Goal: Task Accomplishment & Management: Manage account settings

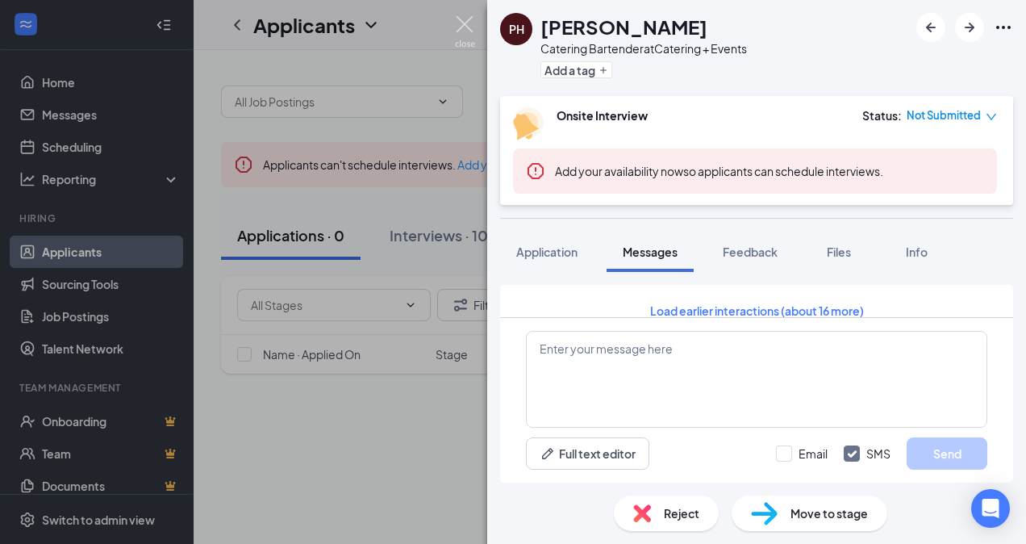
click at [466, 31] on img at bounding box center [465, 31] width 20 height 31
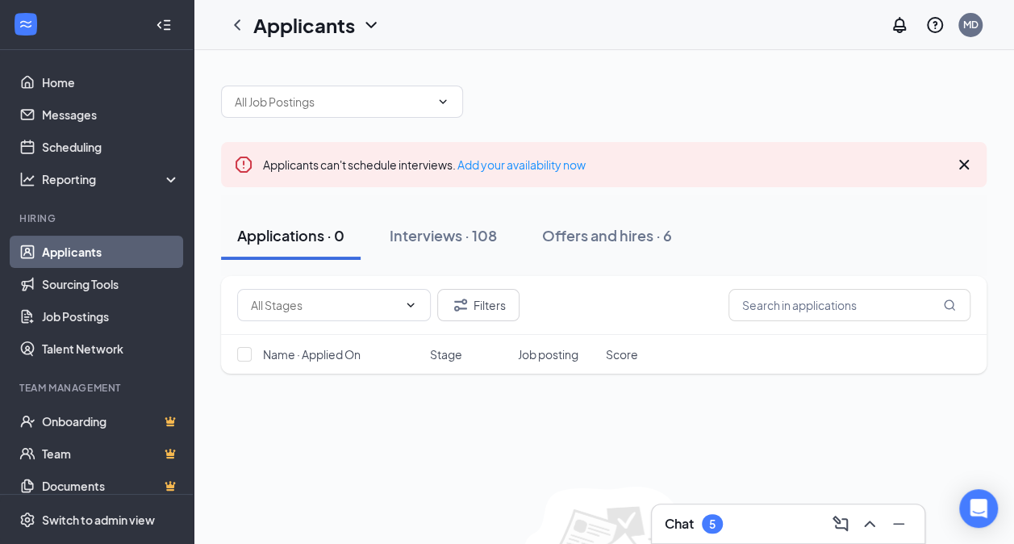
click at [65, 248] on link "Applicants" at bounding box center [111, 251] width 138 height 32
click at [448, 237] on div "Interviews · 108" at bounding box center [443, 235] width 107 height 20
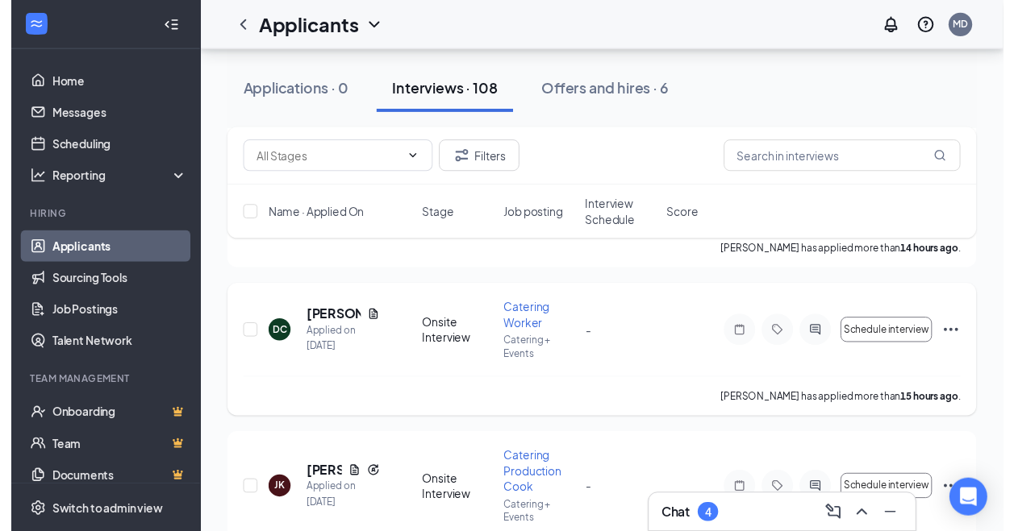
scroll to position [645, 0]
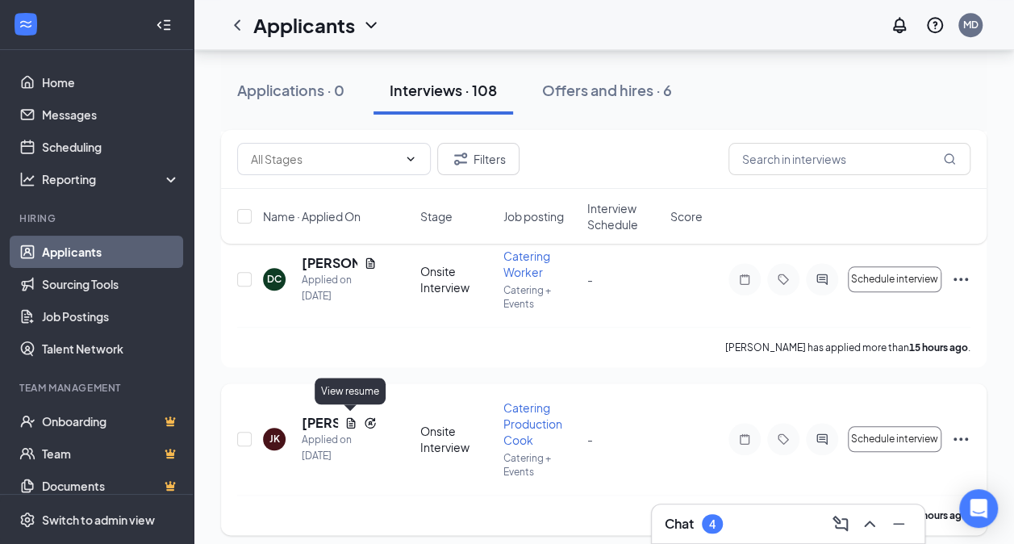
click at [352, 421] on icon "Document" at bounding box center [350, 422] width 13 height 13
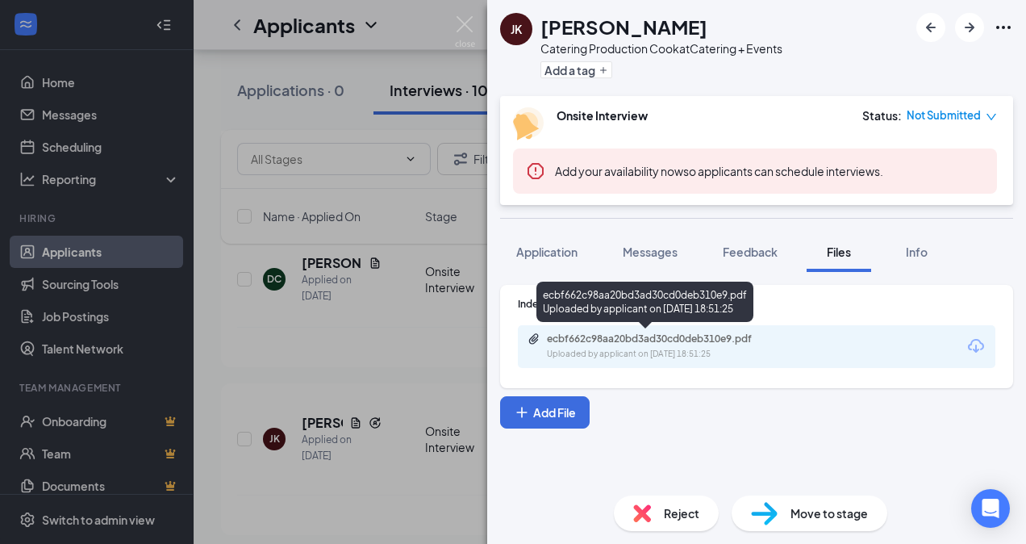
click at [650, 337] on div "ecbf662c98aa20bd3ad30cd0deb310e9.pdf" at bounding box center [660, 338] width 226 height 13
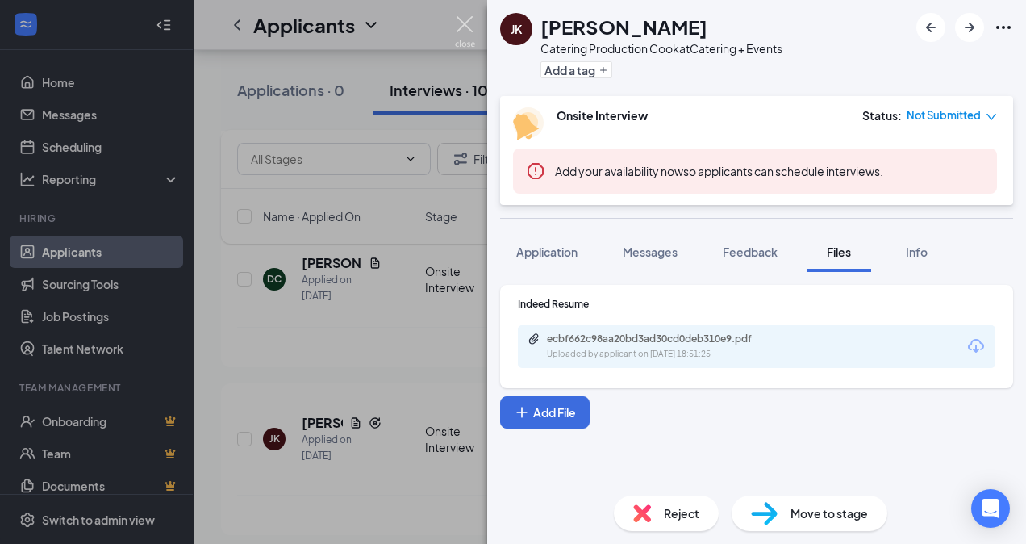
click at [459, 21] on img at bounding box center [465, 31] width 20 height 31
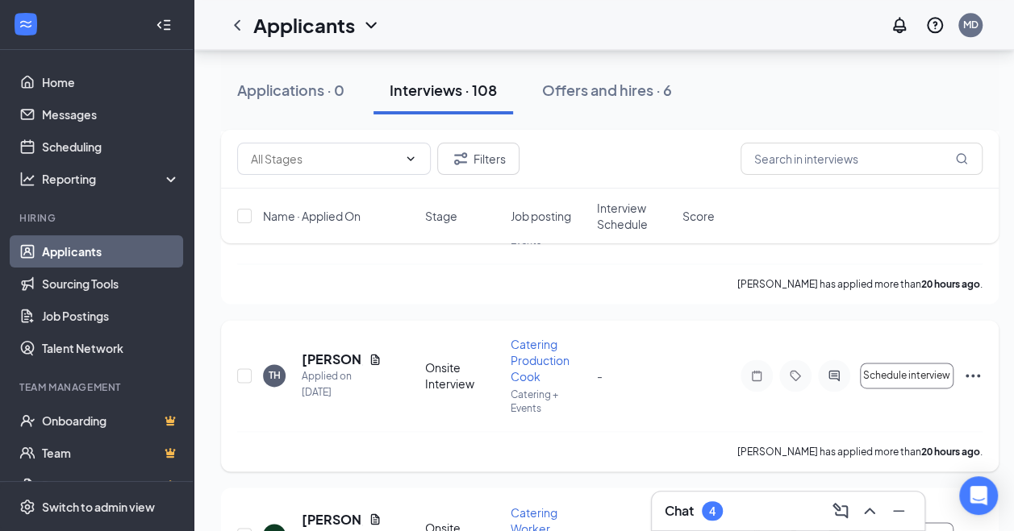
scroll to position [1048, 0]
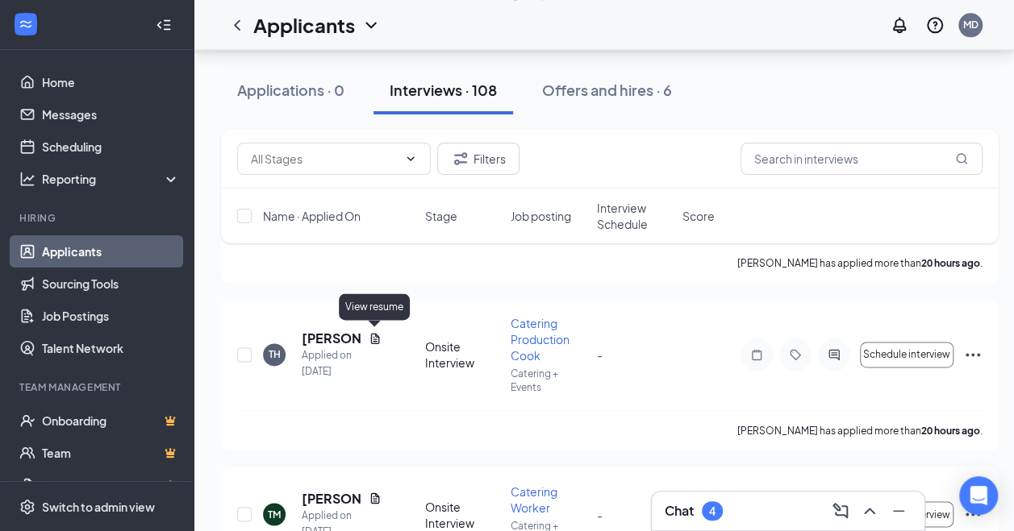
click at [374, 332] on icon "Document" at bounding box center [375, 338] width 13 height 13
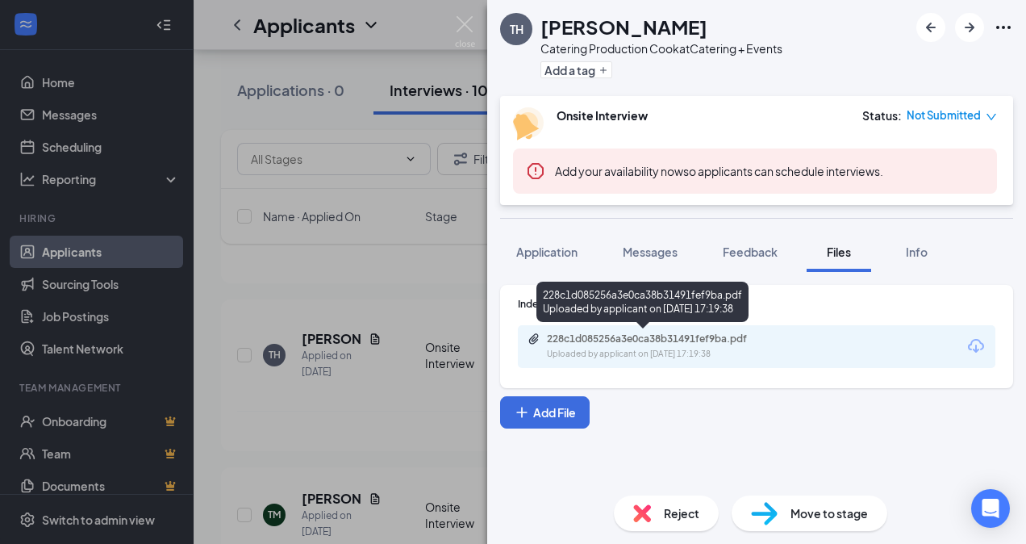
click at [689, 335] on div "228c1d085256a3e0ca38b31491fef9ba.pdf" at bounding box center [660, 338] width 226 height 13
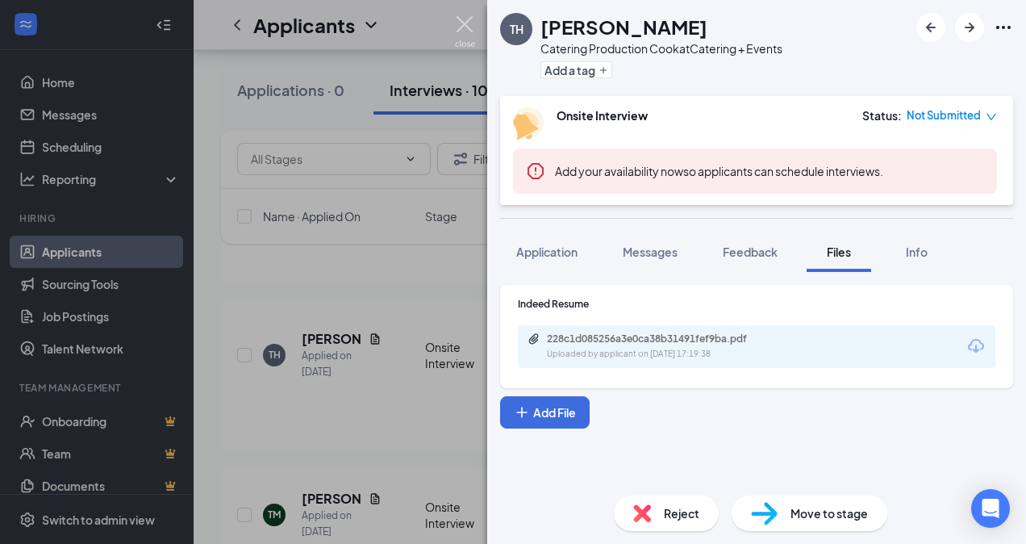
click at [465, 26] on img at bounding box center [465, 31] width 20 height 31
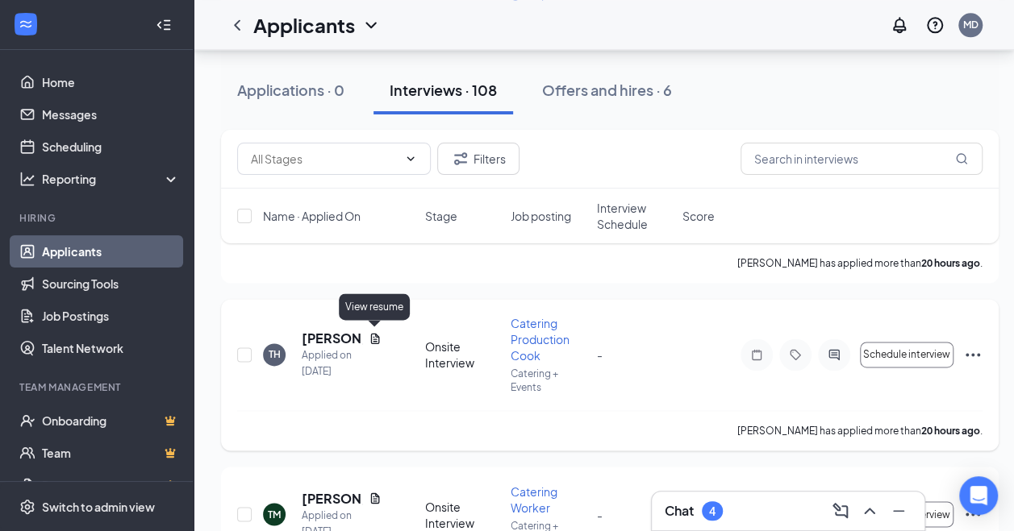
click at [377, 336] on icon "Document" at bounding box center [374, 338] width 9 height 10
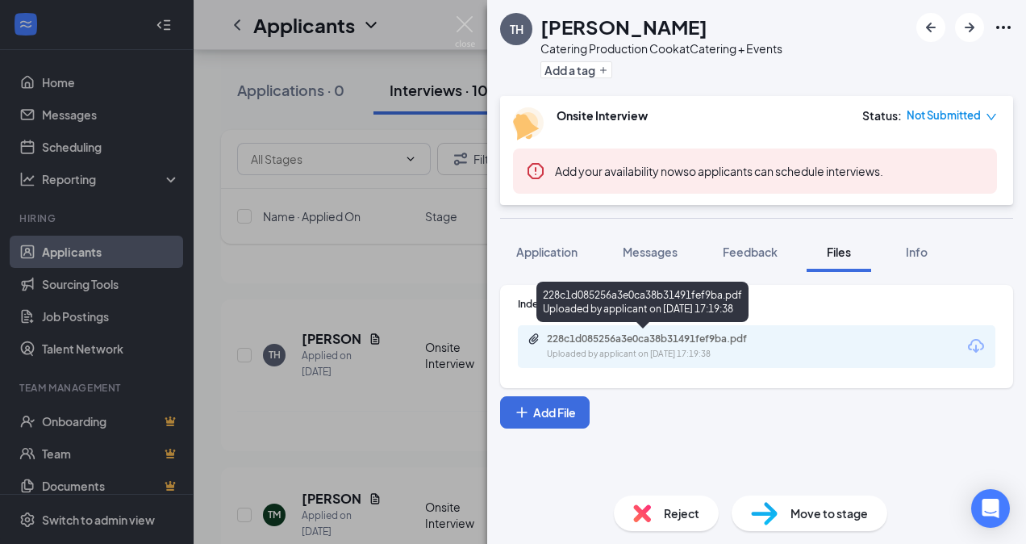
click at [682, 338] on div "228c1d085256a3e0ca38b31491fef9ba.pdf" at bounding box center [660, 338] width 226 height 13
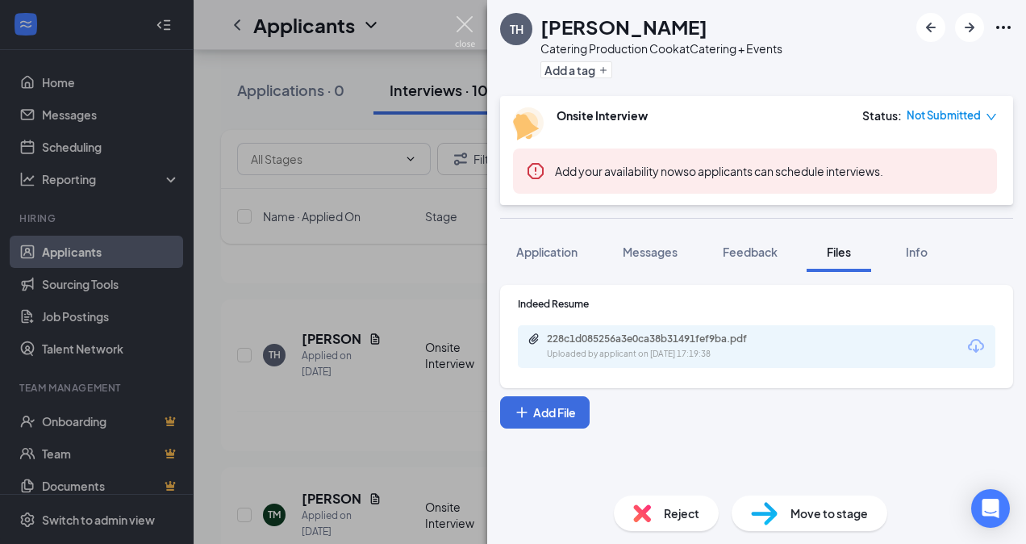
click at [463, 26] on img at bounding box center [465, 31] width 20 height 31
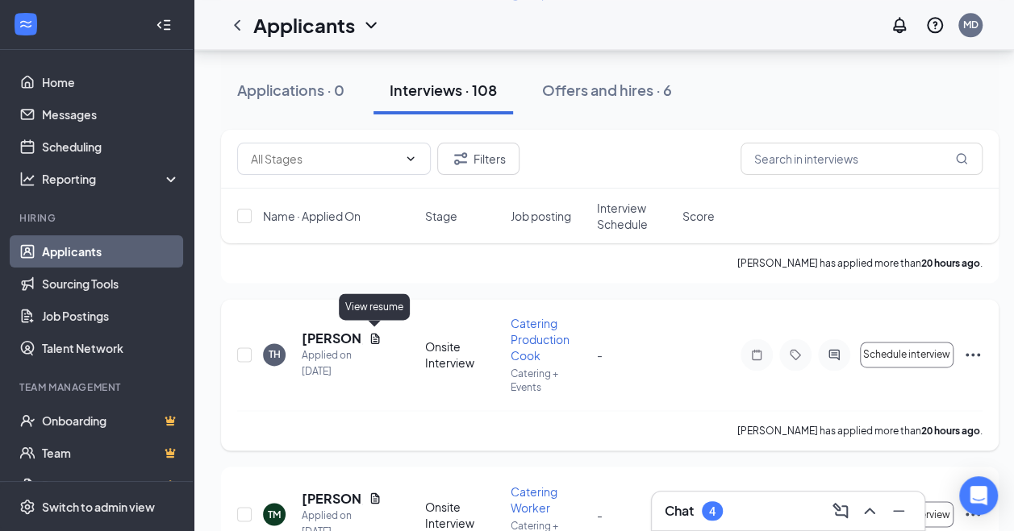
click at [378, 335] on icon "Document" at bounding box center [374, 338] width 9 height 10
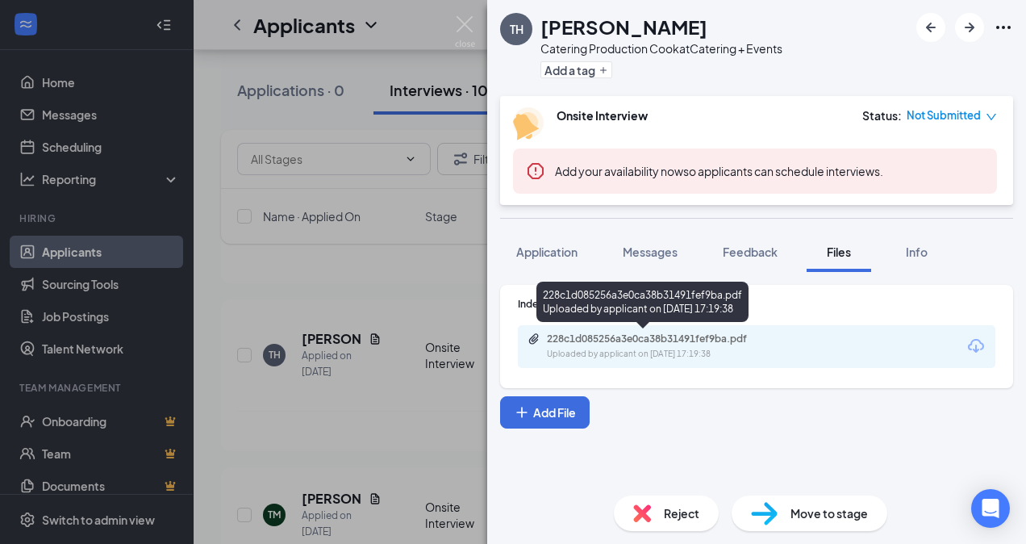
click at [687, 340] on div "228c1d085256a3e0ca38b31491fef9ba.pdf" at bounding box center [660, 338] width 226 height 13
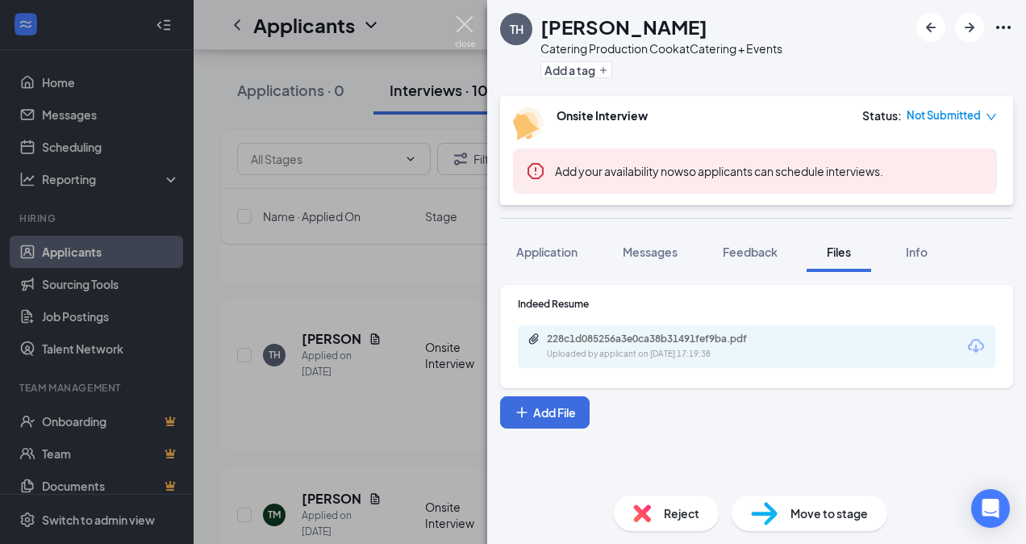
click at [465, 24] on img at bounding box center [465, 31] width 20 height 31
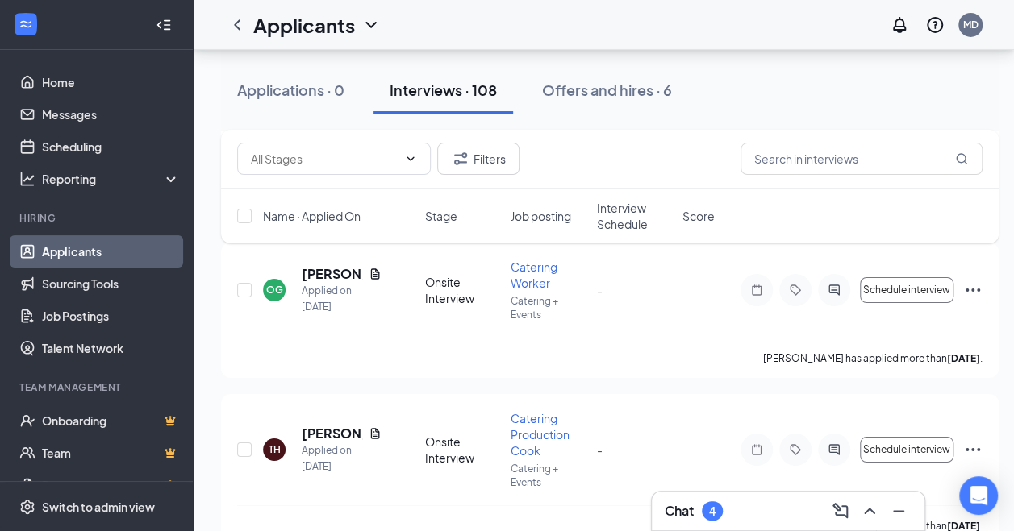
scroll to position [8871, 0]
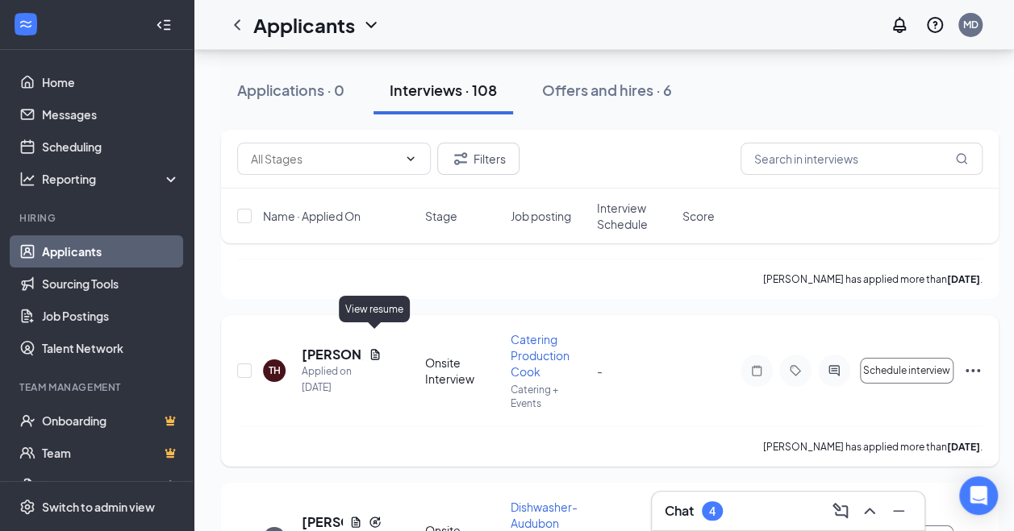
click at [382, 346] on div "TH [PERSON_NAME] Applied on [DATE]" at bounding box center [339, 371] width 152 height 50
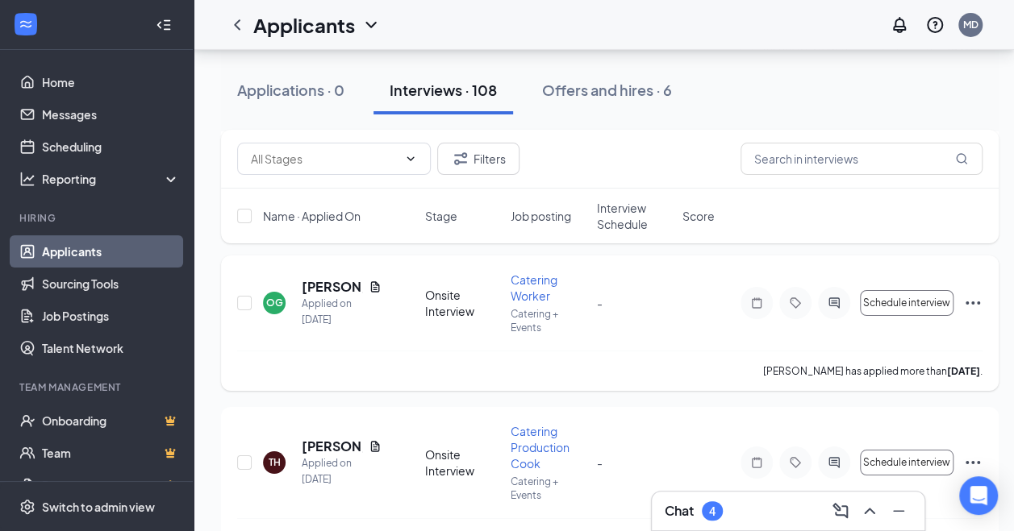
scroll to position [8791, 0]
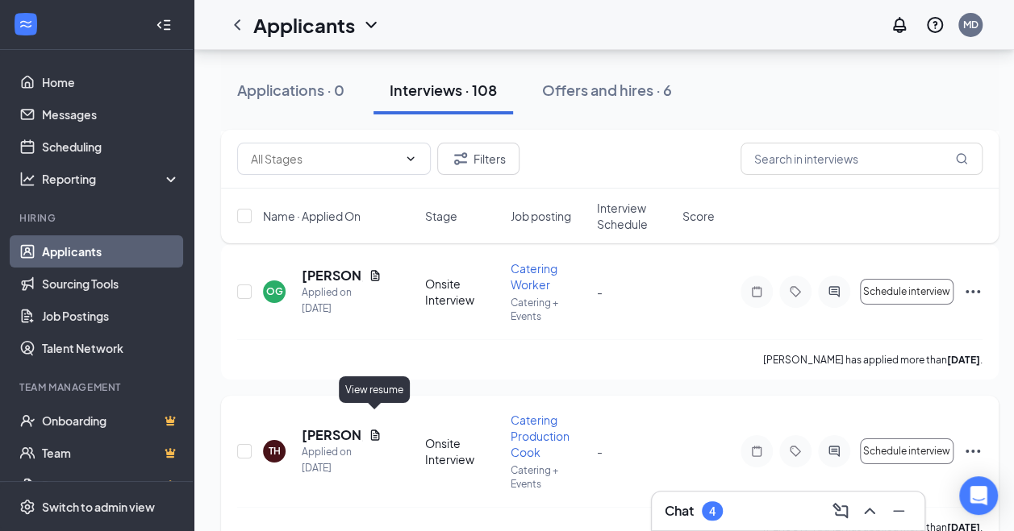
click at [373, 429] on icon "Document" at bounding box center [375, 435] width 13 height 13
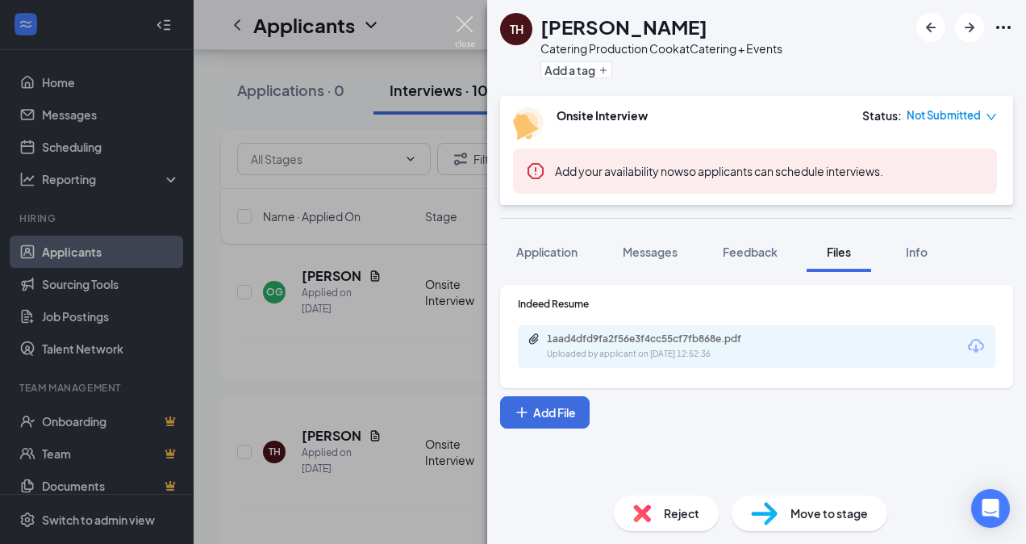
drag, startPoint x: 465, startPoint y: 22, endPoint x: 611, endPoint y: 86, distance: 159.6
click at [465, 22] on img at bounding box center [465, 31] width 20 height 31
